Goal: Transaction & Acquisition: Purchase product/service

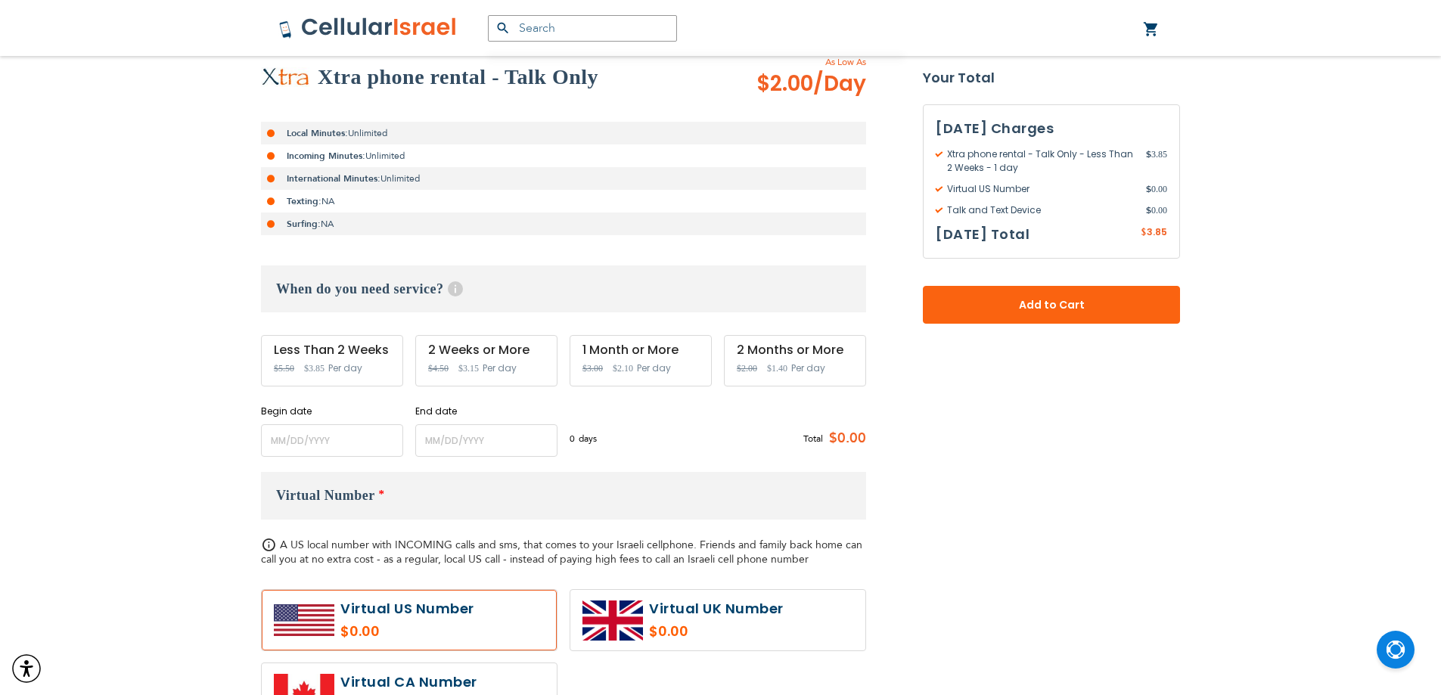
scroll to position [303, 0]
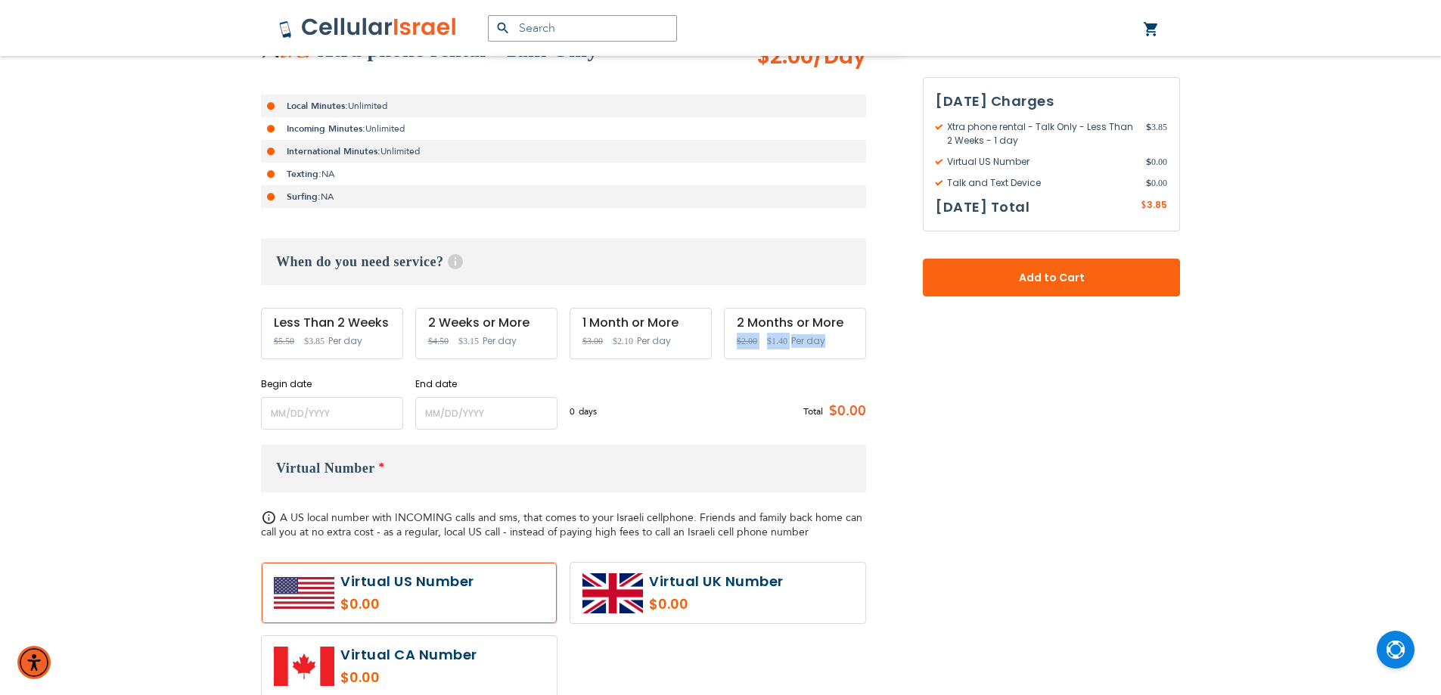
drag, startPoint x: 840, startPoint y: 346, endPoint x: 764, endPoint y: 346, distance: 75.7
click at [764, 346] on div "2 Months or More Special Price $1.40 Regular Price $2.00 Per day" at bounding box center [795, 333] width 142 height 51
click at [779, 363] on div "When do you need service? Help Service starts at 12 AM of the start date and en…" at bounding box center [563, 333] width 605 height 191
drag, startPoint x: 682, startPoint y: 348, endPoint x: 594, endPoint y: 344, distance: 88.6
click at [594, 344] on div "1 Month or More Special Price $2.10 Regular Price $3.00 Per day" at bounding box center [641, 333] width 142 height 51
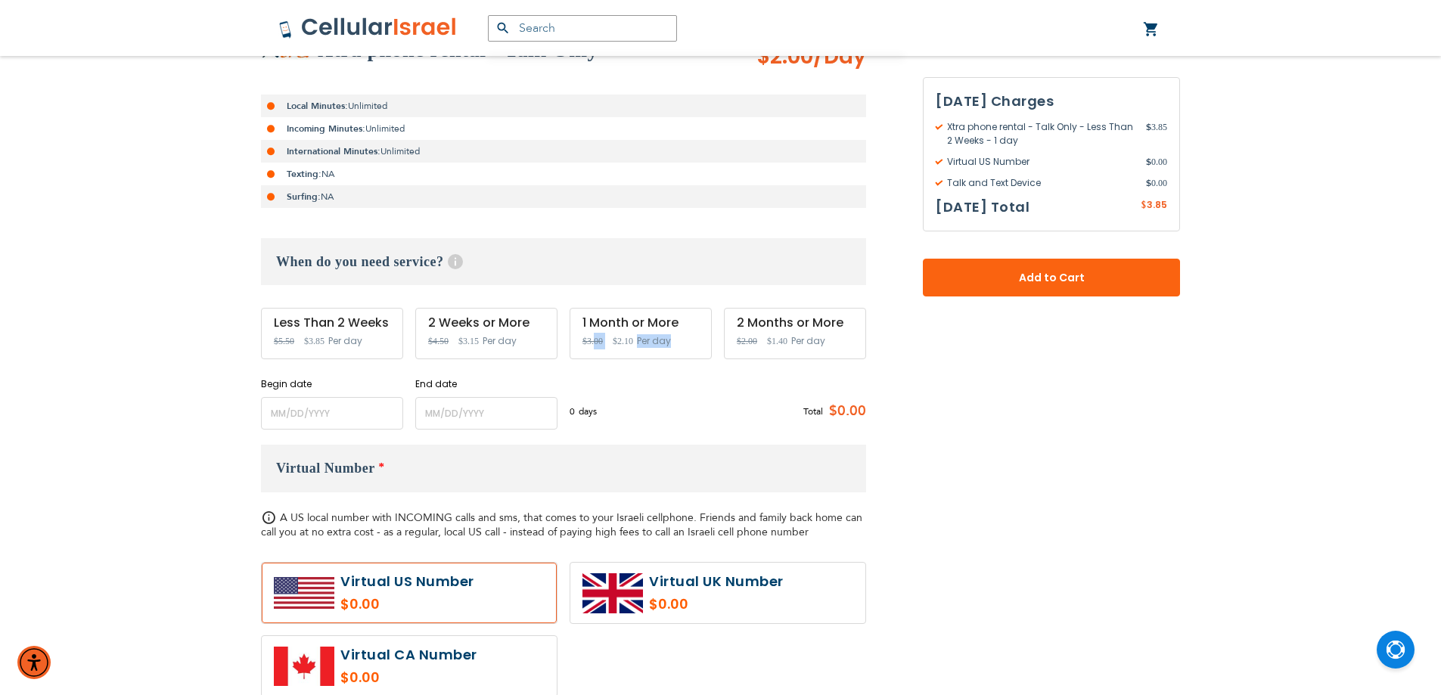
click at [648, 344] on span "Per day" at bounding box center [654, 341] width 34 height 14
drag, startPoint x: 594, startPoint y: 343, endPoint x: 590, endPoint y: 386, distance: 43.3
click at [590, 386] on div "Begin date Please enter Start Date End date Please enter End Date Long term pla…" at bounding box center [563, 404] width 605 height 52
click at [369, 418] on input "name" at bounding box center [332, 413] width 142 height 33
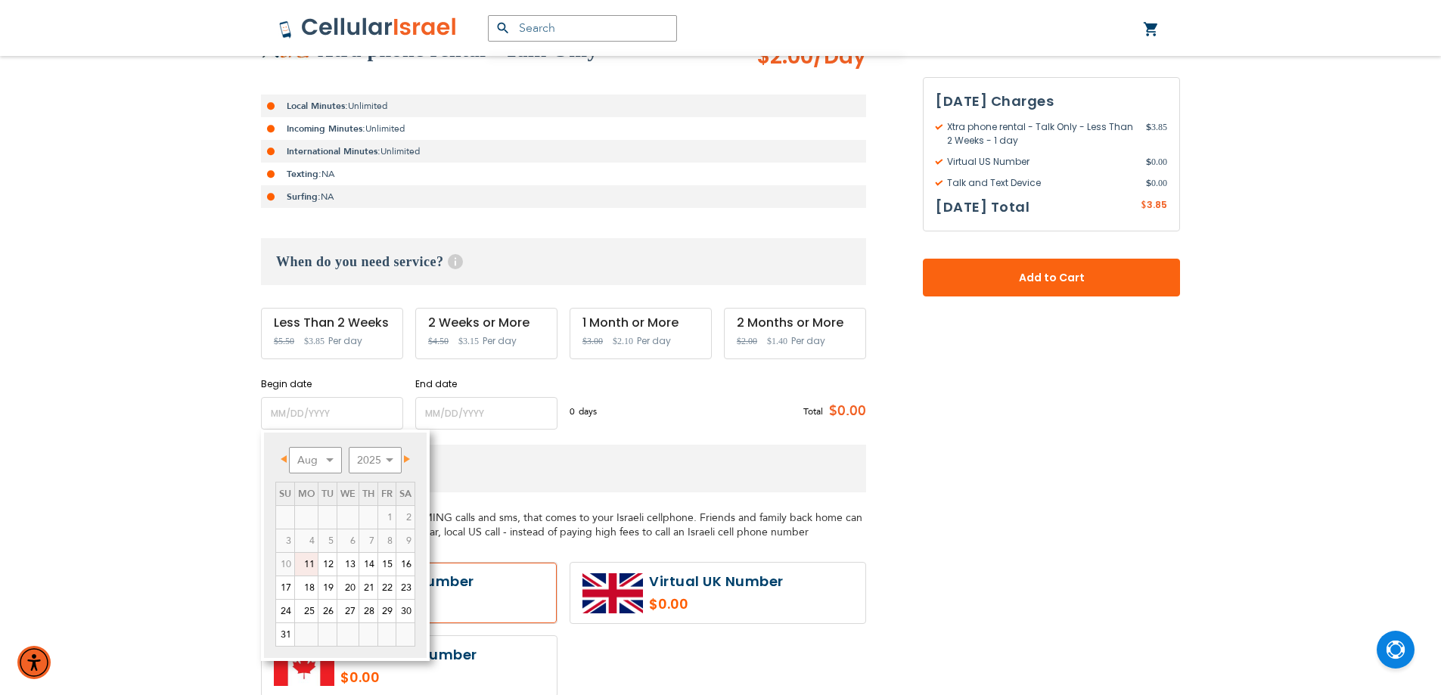
click at [621, 406] on div "0 days $3.85 per day Total $0.00" at bounding box center [718, 411] width 297 height 37
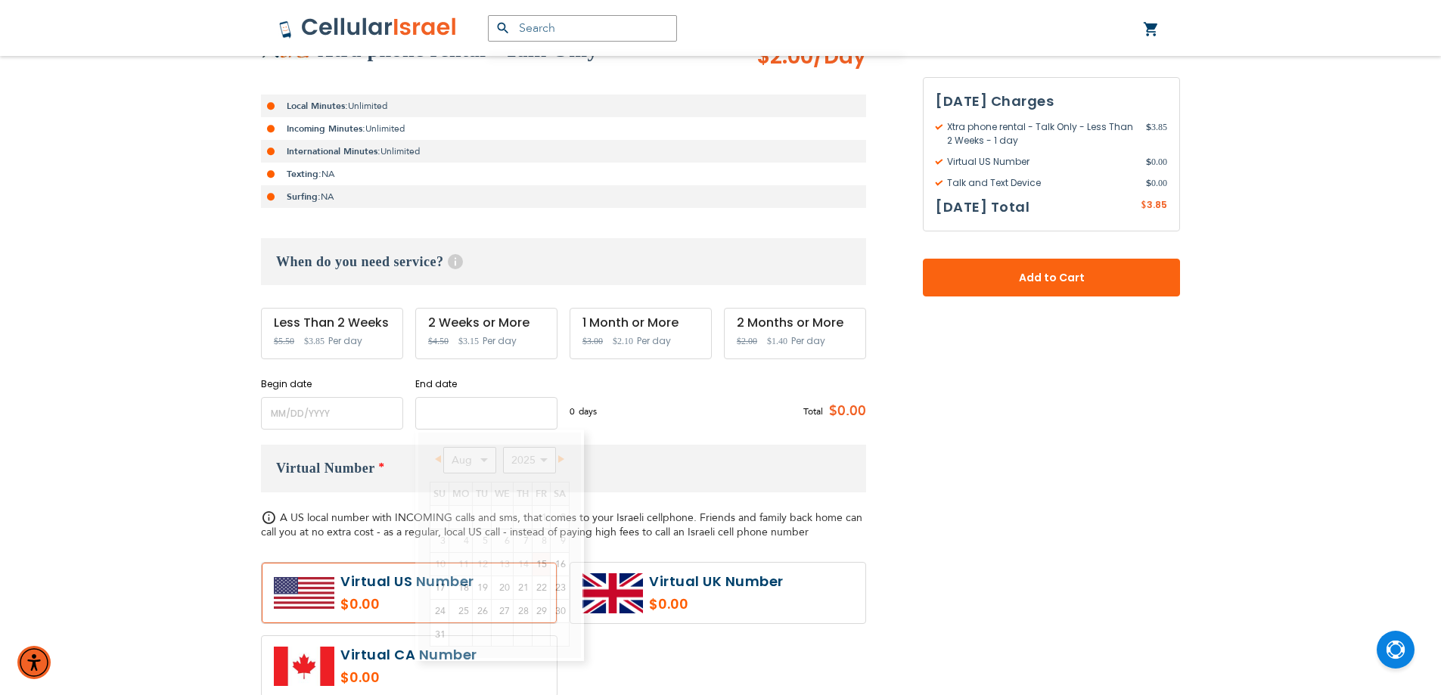
click at [463, 411] on input "name" at bounding box center [486, 413] width 142 height 33
click at [354, 424] on input "name" at bounding box center [332, 413] width 142 height 33
click at [542, 406] on input "name" at bounding box center [486, 413] width 142 height 33
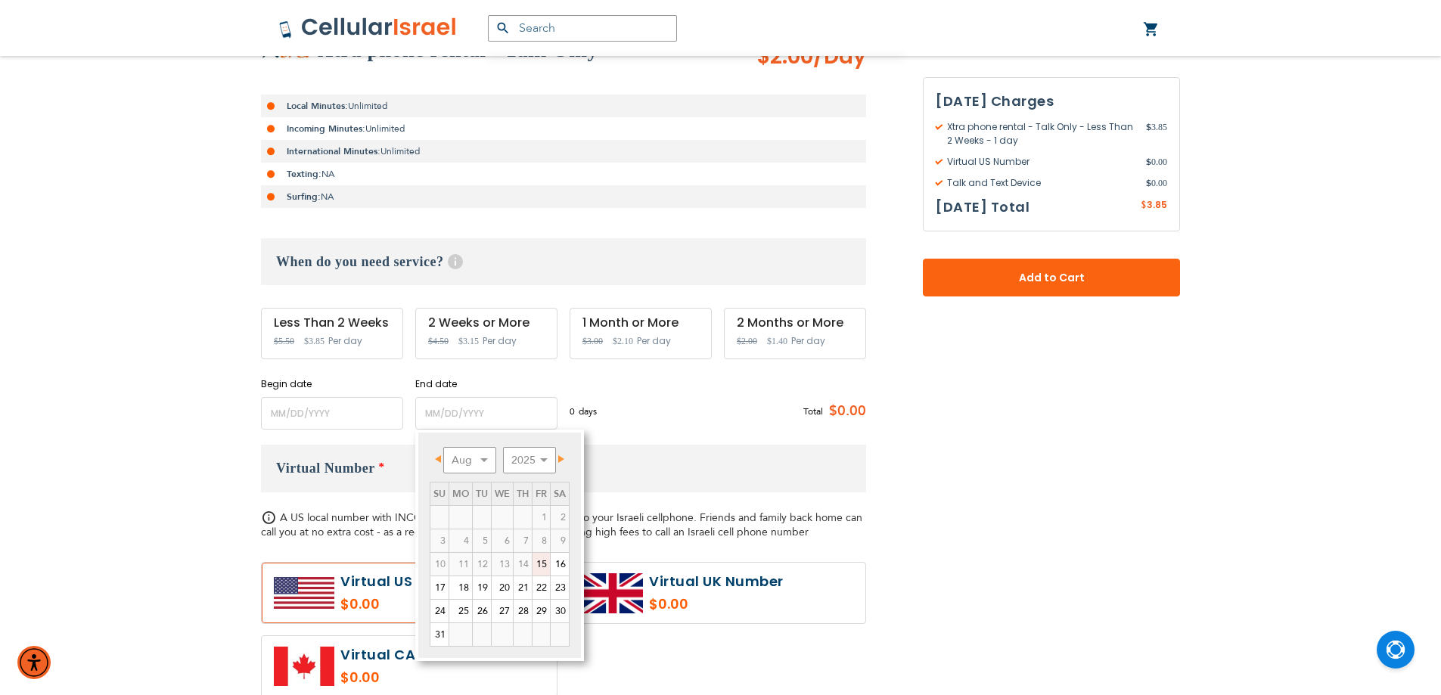
click at [652, 405] on div "0 days $3.85 per day Total $0.00" at bounding box center [718, 411] width 297 height 37
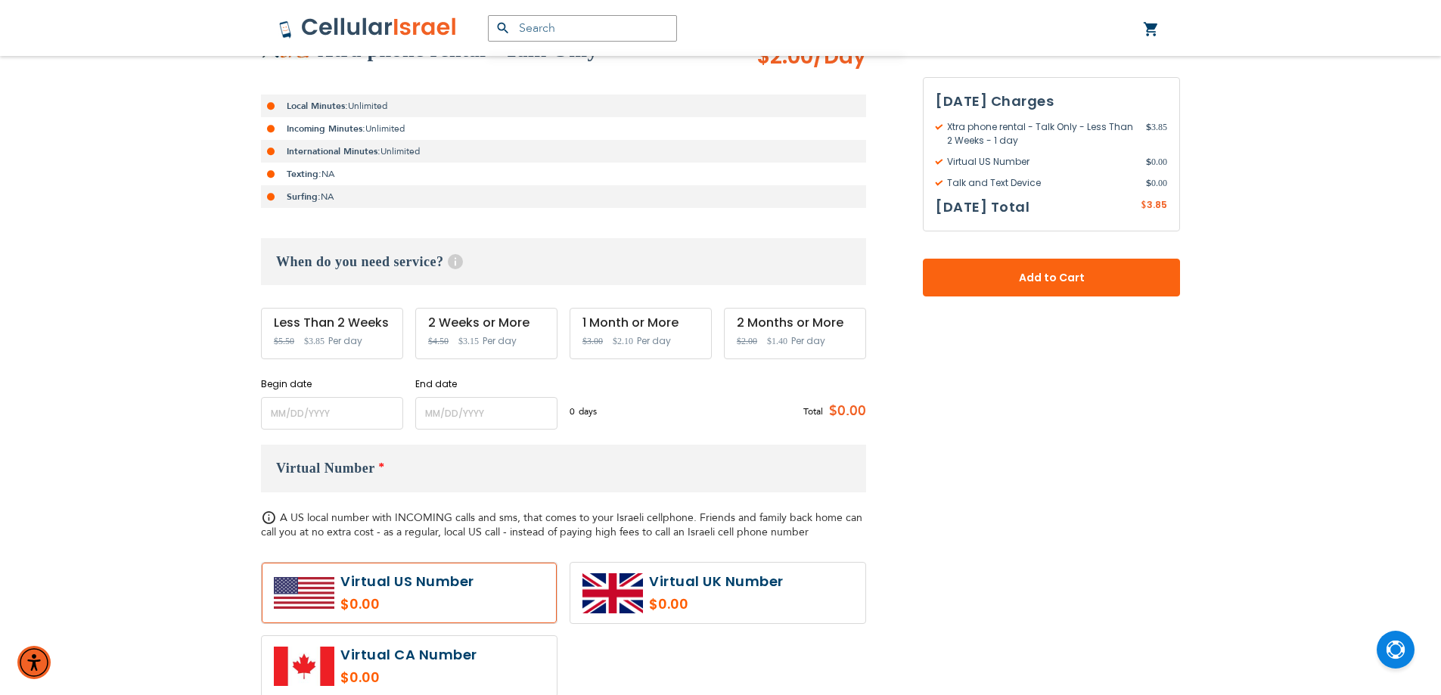
click at [502, 339] on span "Per day" at bounding box center [500, 341] width 34 height 14
drag, startPoint x: 532, startPoint y: 340, endPoint x: 286, endPoint y: 353, distance: 246.3
click at [290, 353] on div "Less Than 2 Weeks Special Price $3.85 Regular Price $5.50 Per day 2 Weeks or Mo…" at bounding box center [563, 333] width 605 height 51
click at [347, 353] on div "Less Than 2 Weeks Special Price $3.85 Regular Price $5.50 Per day" at bounding box center [332, 333] width 142 height 51
drag, startPoint x: 370, startPoint y: 346, endPoint x: 290, endPoint y: 301, distance: 91.8
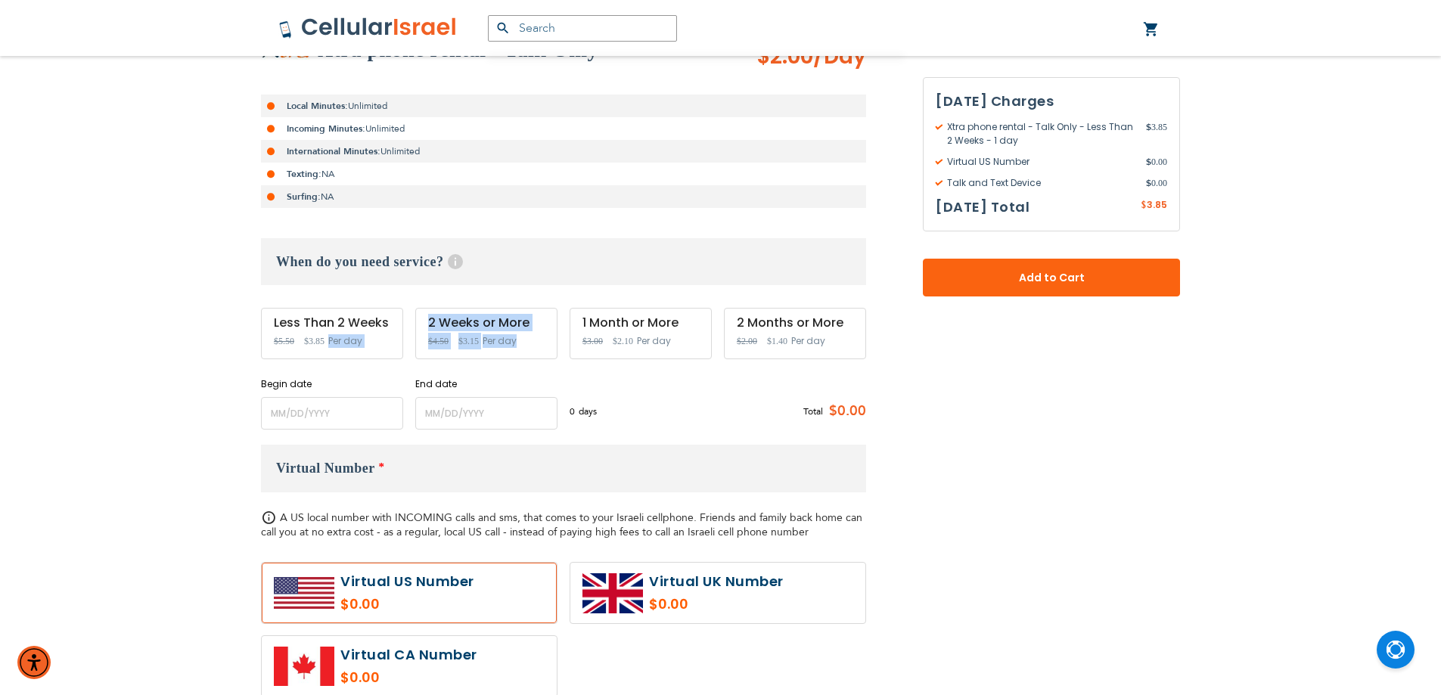
click at [286, 301] on div "When do you need service? Help Service starts at 12 AM of the start date and en…" at bounding box center [563, 333] width 605 height 191
click at [421, 318] on div "2 Weeks or More Special Price $3.15 Regular Price $4.50 Per day" at bounding box center [486, 333] width 142 height 51
drag, startPoint x: 520, startPoint y: 331, endPoint x: 227, endPoint y: 317, distance: 293.1
click at [227, 317] on div "Support [PHONE_NUMBER] / [PHONE_NUMBER] Hello, [PERSON_NAME]! My Plans My Order…" at bounding box center [720, 674] width 1441 height 1954
click at [381, 327] on div "Less Than 2 Weeks" at bounding box center [332, 323] width 117 height 14
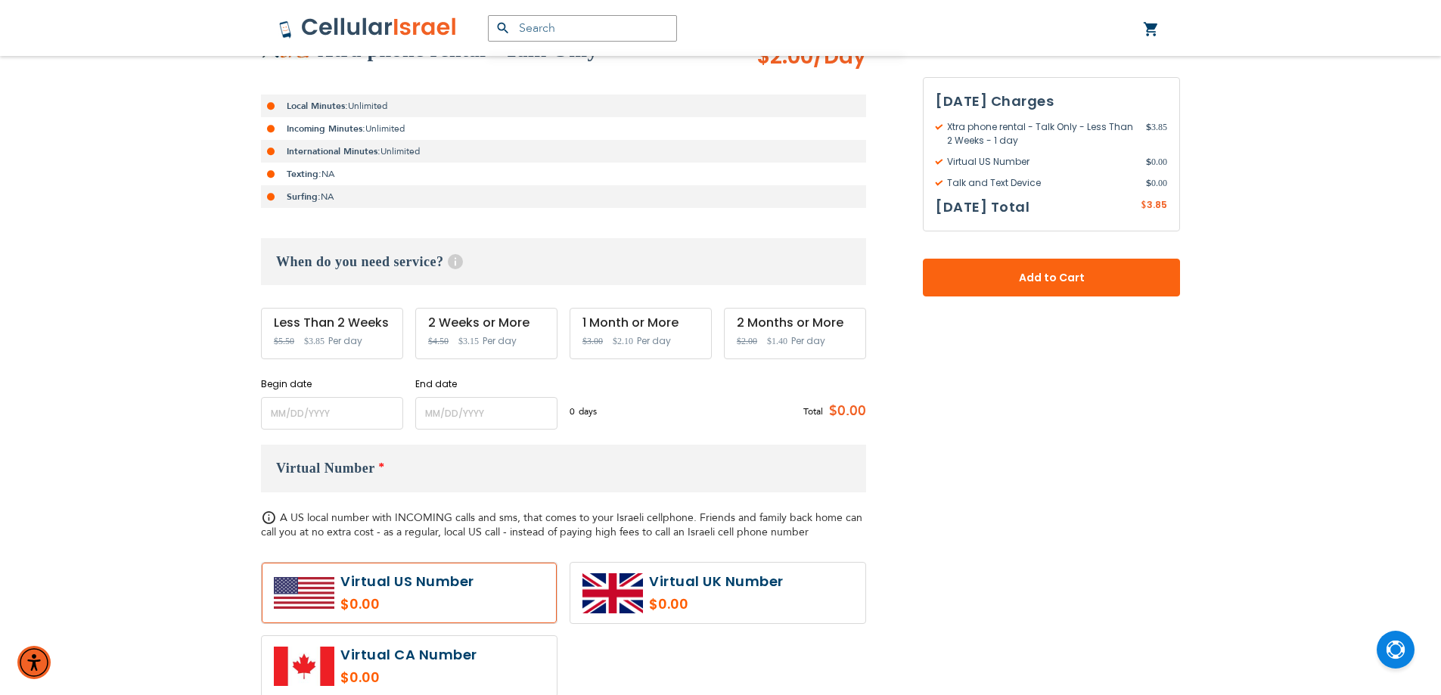
click at [382, 340] on div "Less Than 2 Weeks Special Price $3.85 Regular Price $5.50 Per day" at bounding box center [332, 333] width 142 height 51
